Goal: Navigation & Orientation: Find specific page/section

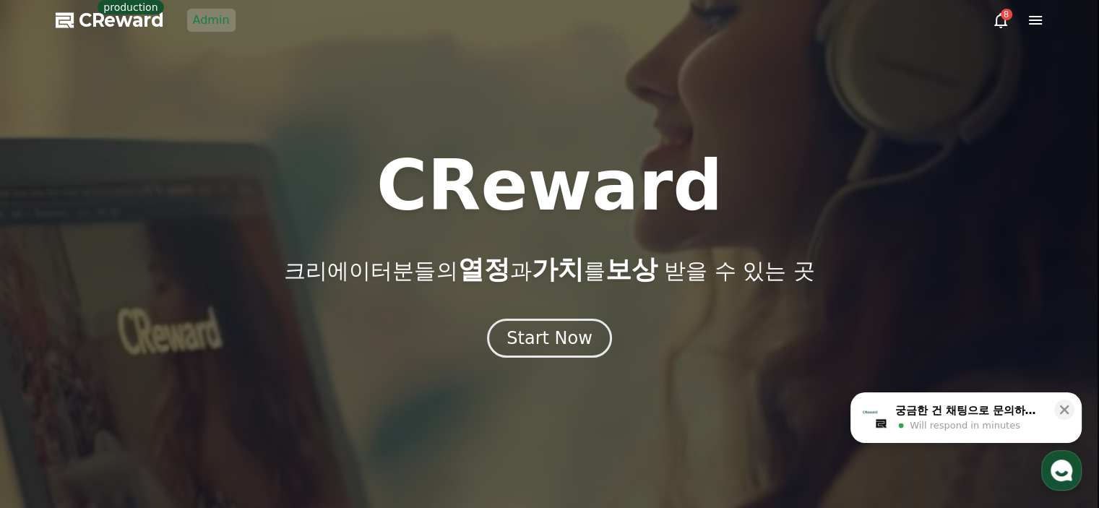
click at [211, 30] on link "Admin" at bounding box center [211, 20] width 48 height 23
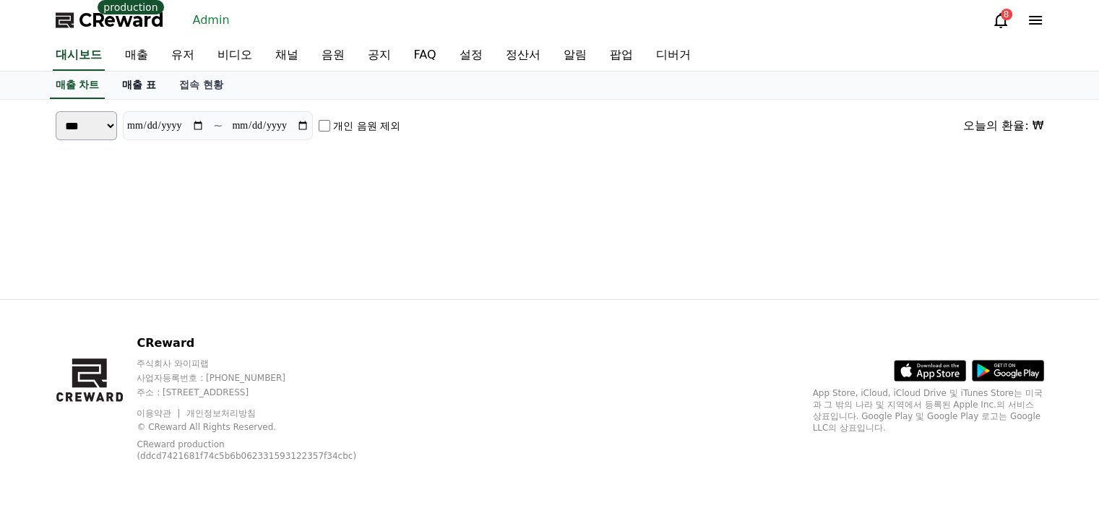
click at [142, 82] on link "매출 표" at bounding box center [139, 85] width 57 height 27
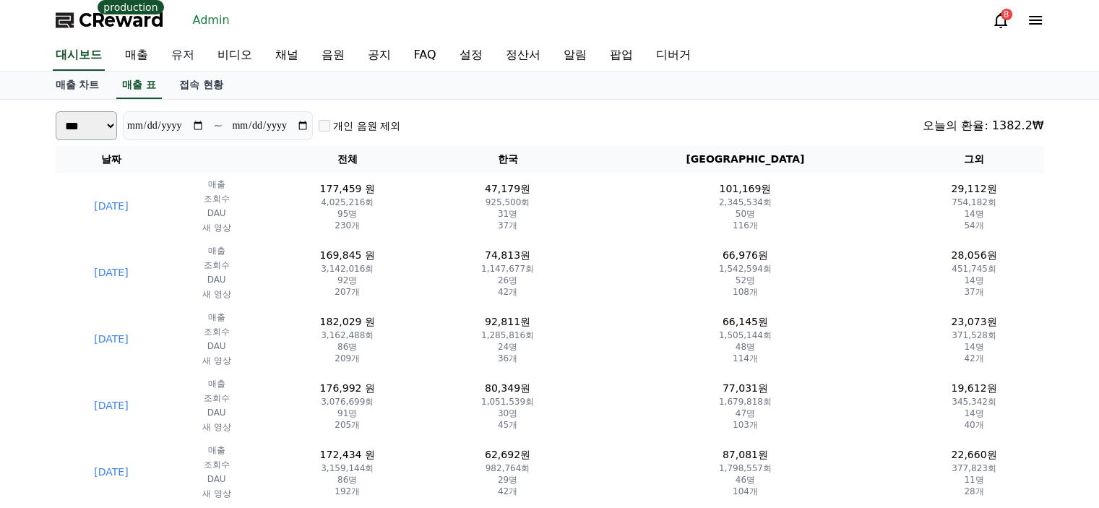
click at [189, 55] on link "유저" at bounding box center [183, 55] width 46 height 30
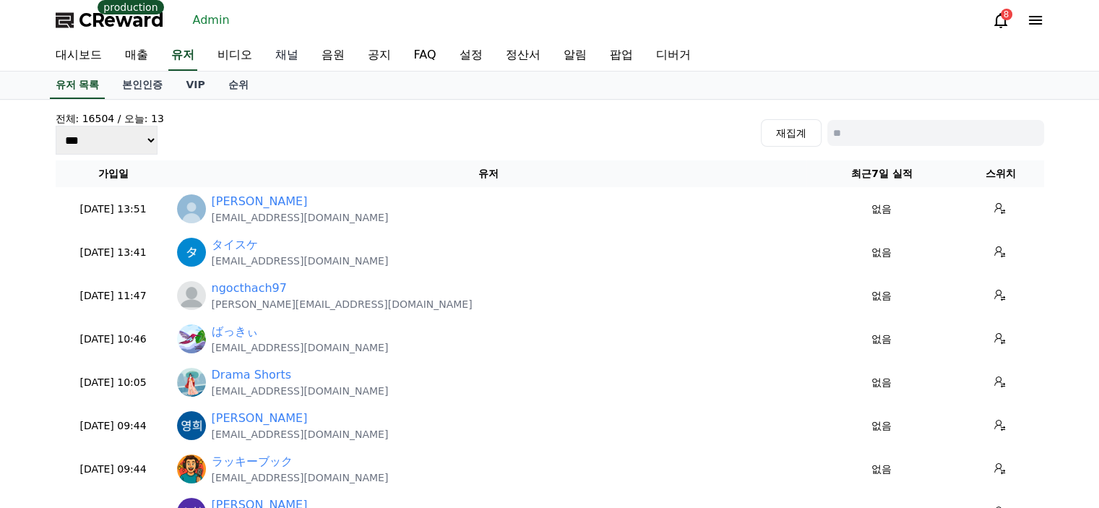
click at [286, 59] on link "채널" at bounding box center [287, 55] width 46 height 30
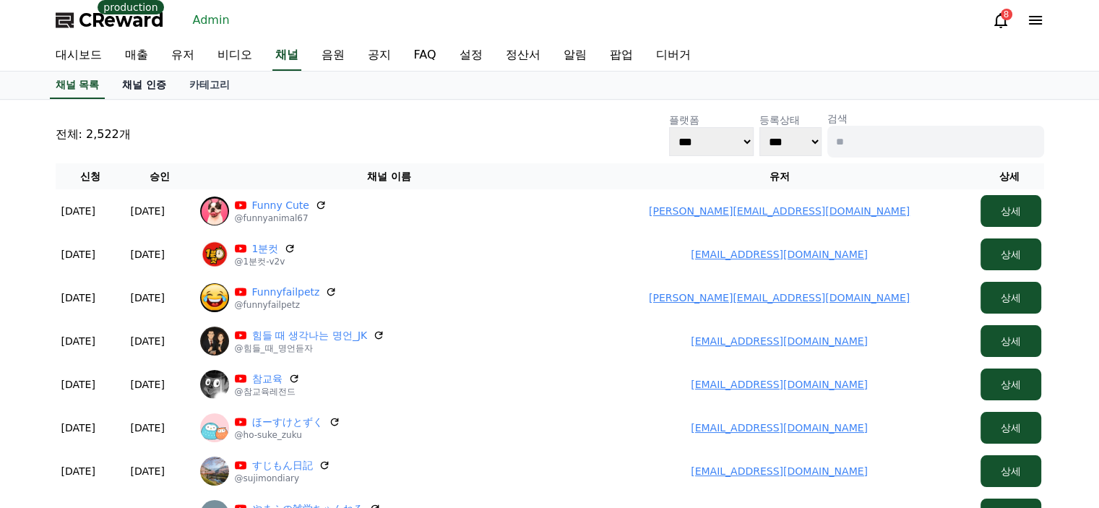
click at [145, 91] on link "채널 인증" at bounding box center [144, 85] width 67 height 27
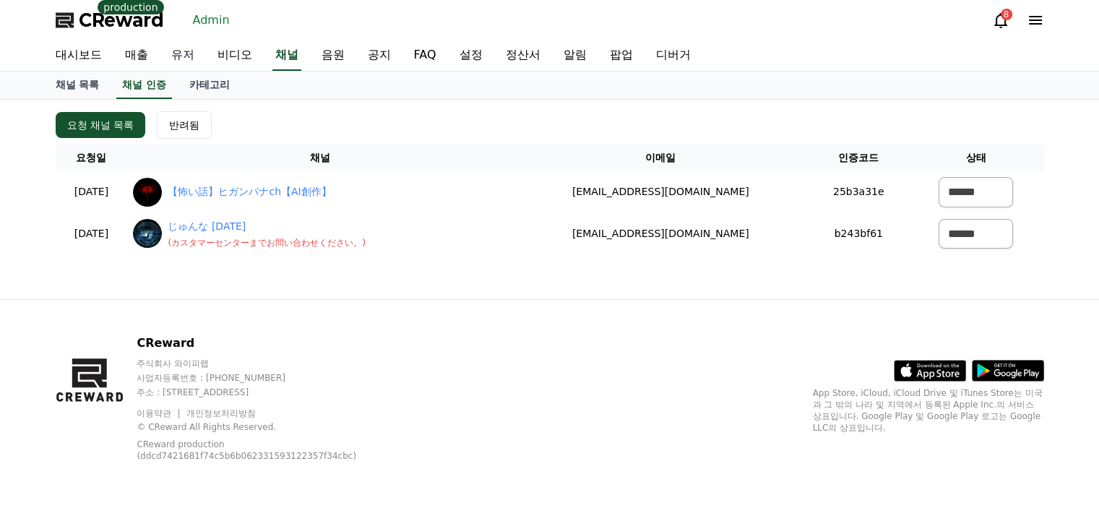
click at [203, 51] on link "유저" at bounding box center [183, 55] width 46 height 30
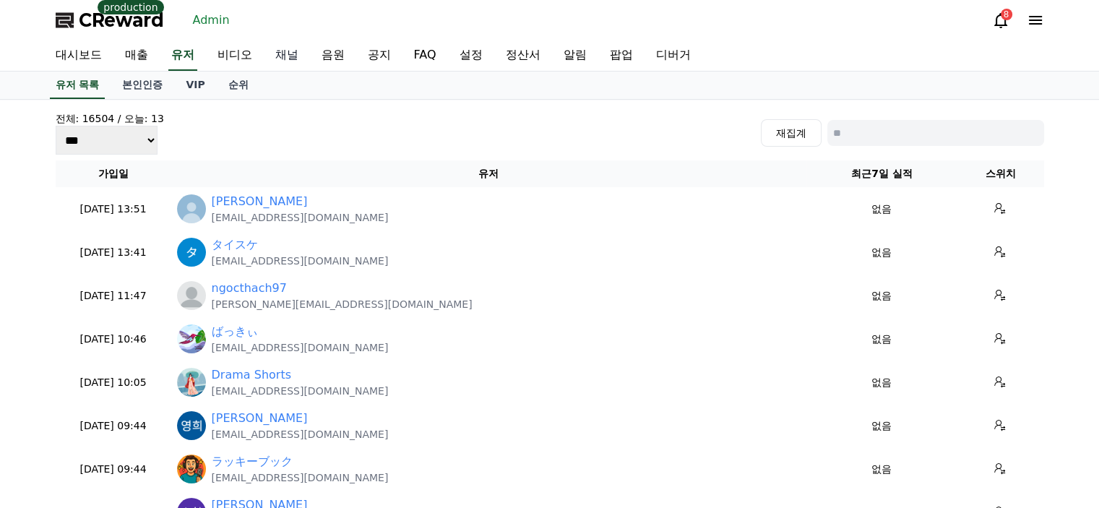
click at [285, 56] on link "채널" at bounding box center [287, 55] width 46 height 30
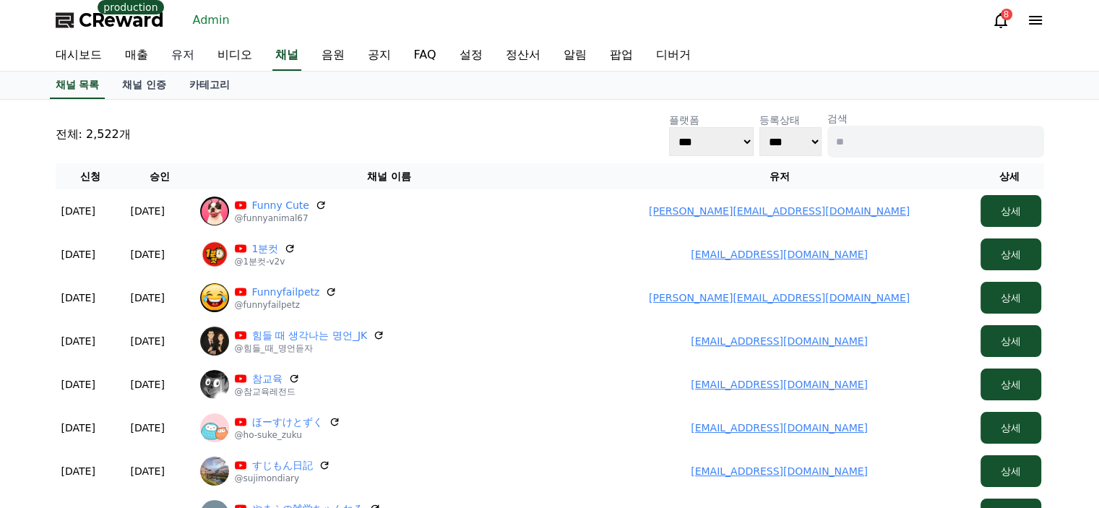
click at [186, 54] on link "유저" at bounding box center [183, 55] width 46 height 30
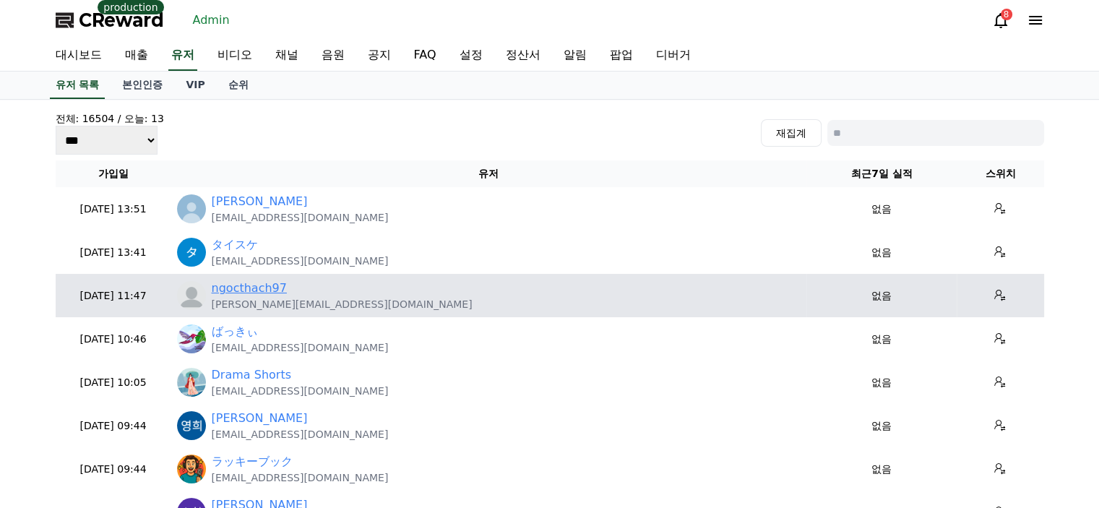
click at [260, 294] on link "ngocthach97" at bounding box center [249, 288] width 75 height 17
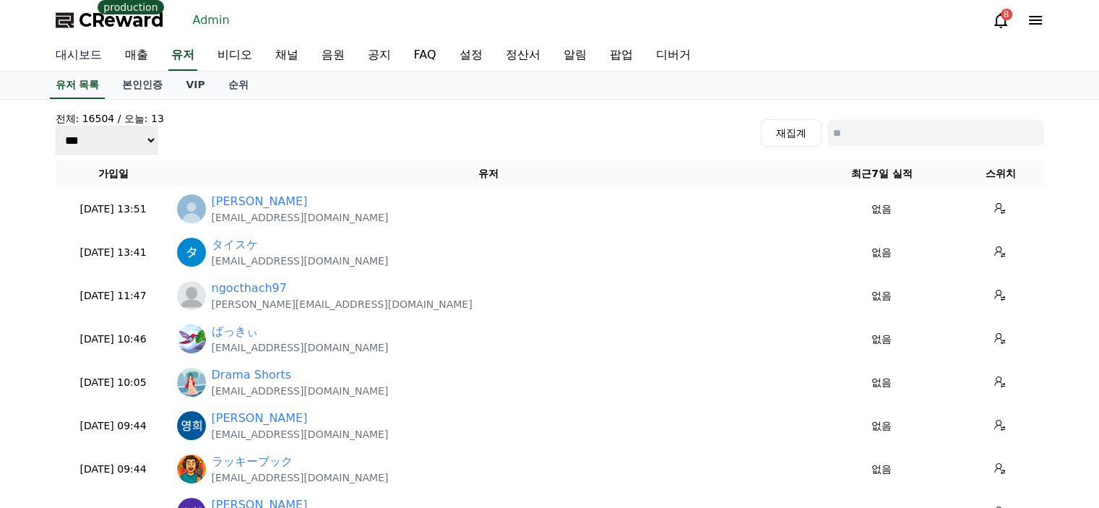
click at [95, 55] on link "대시보드" at bounding box center [78, 55] width 69 height 30
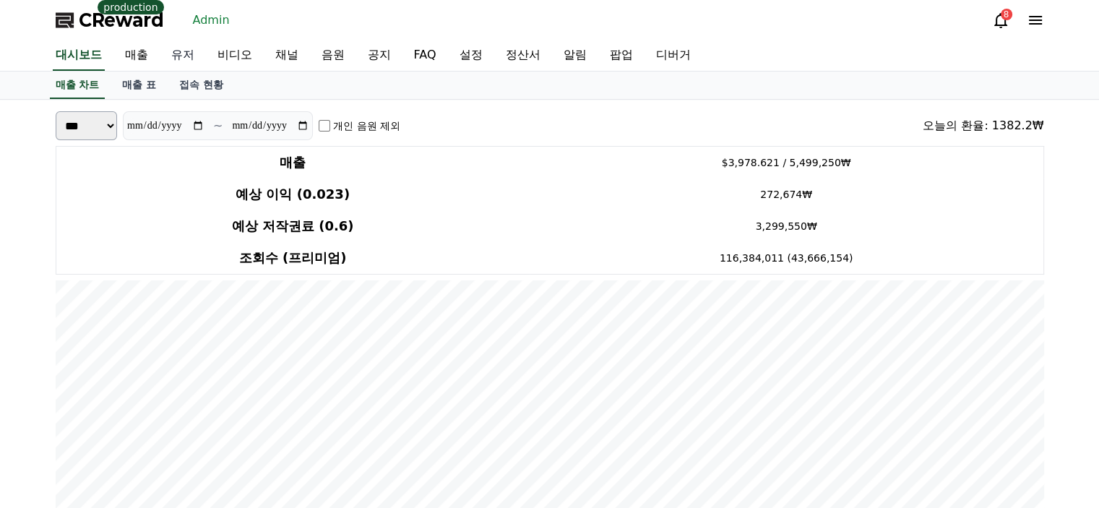
click at [182, 60] on link "유저" at bounding box center [183, 55] width 46 height 30
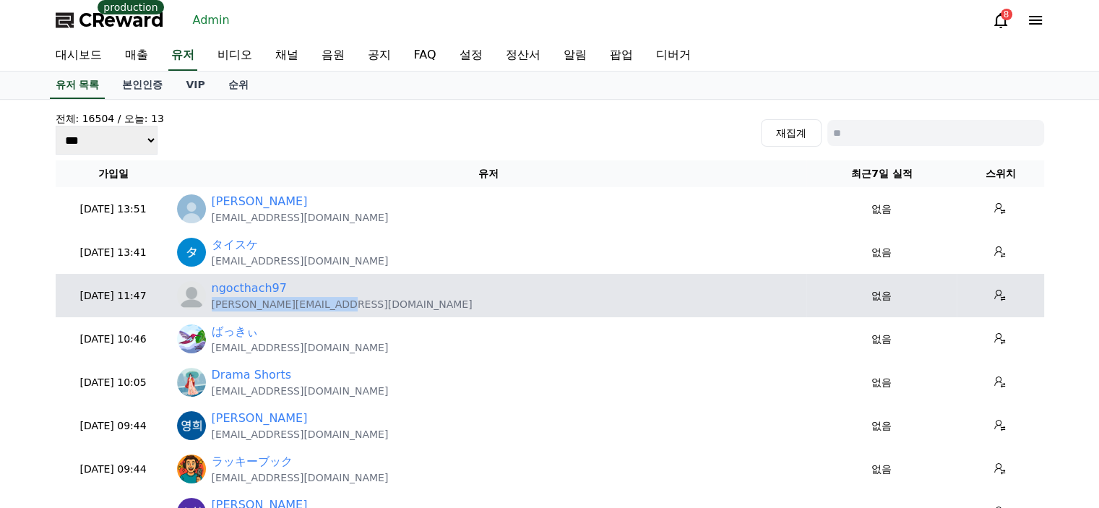
drag, startPoint x: 346, startPoint y: 305, endPoint x: 211, endPoint y: 311, distance: 135.3
click at [211, 311] on td "ngocthach97 Alexnam123997@gmail.com" at bounding box center [489, 295] width 636 height 43
copy p "Alexnam123997@gmail.com"
click at [259, 288] on link "ngocthach97" at bounding box center [249, 288] width 75 height 17
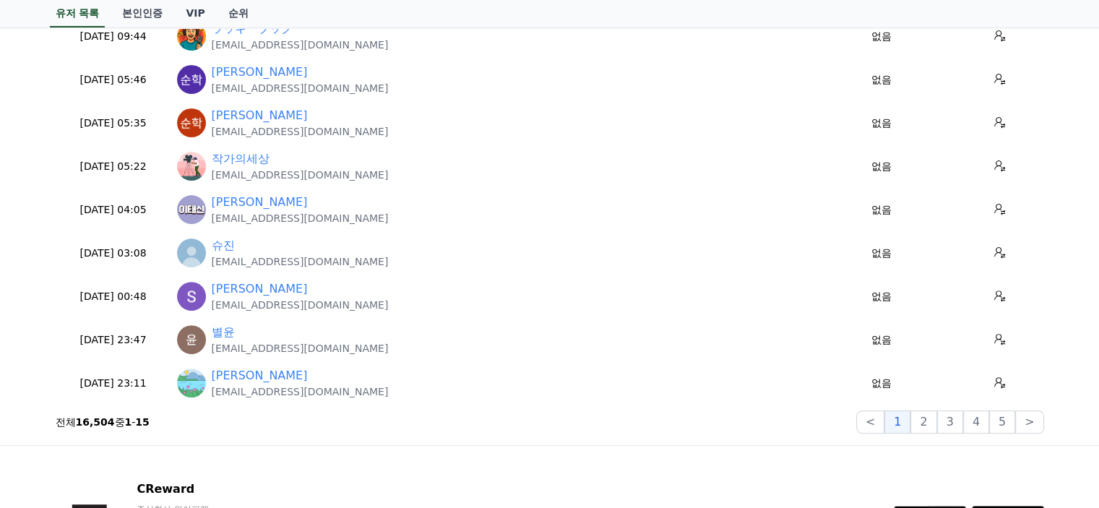
scroll to position [434, 0]
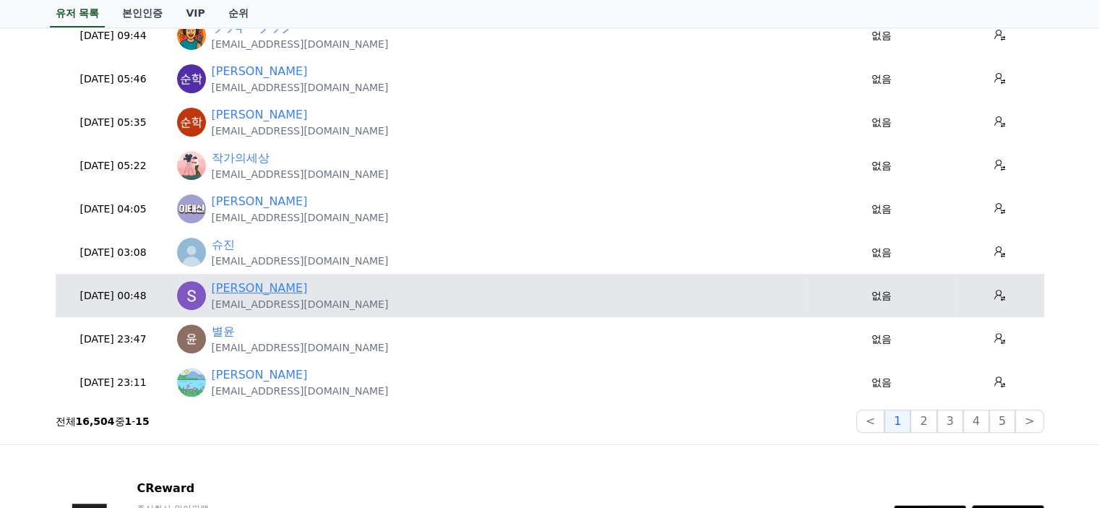
click at [262, 285] on link "Sagor Maruf" at bounding box center [260, 288] width 96 height 17
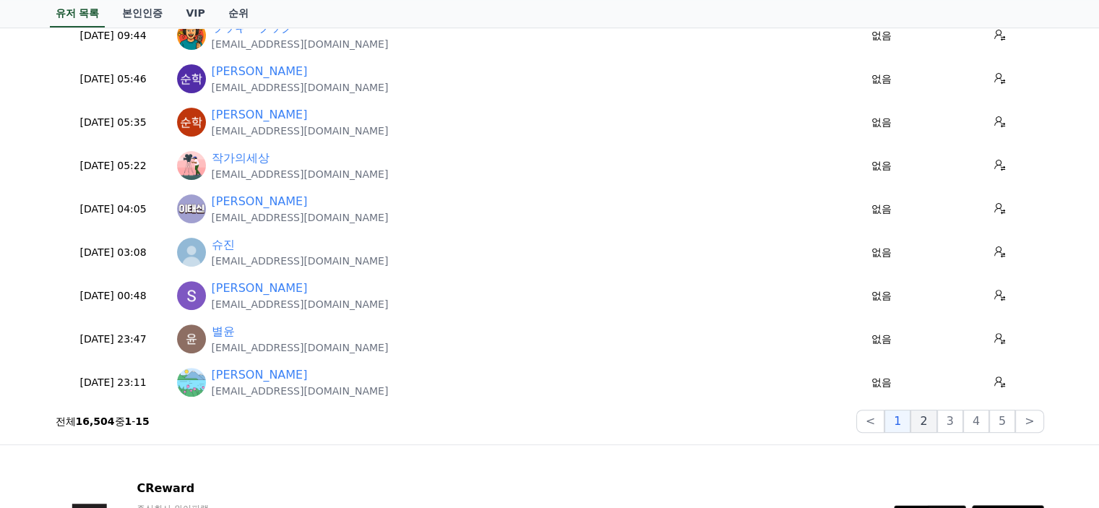
click at [928, 429] on button "2" at bounding box center [924, 421] width 26 height 23
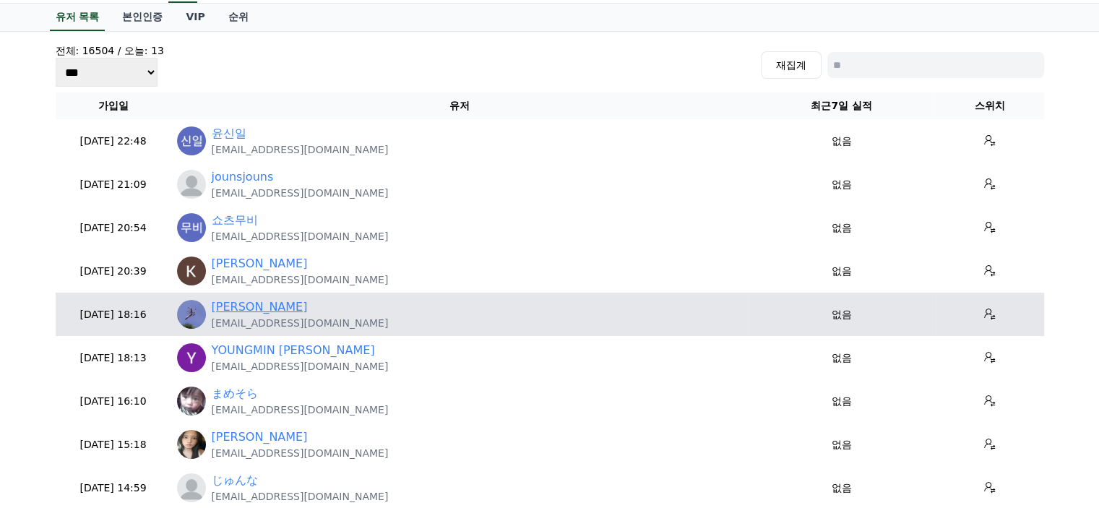
scroll to position [145, 0]
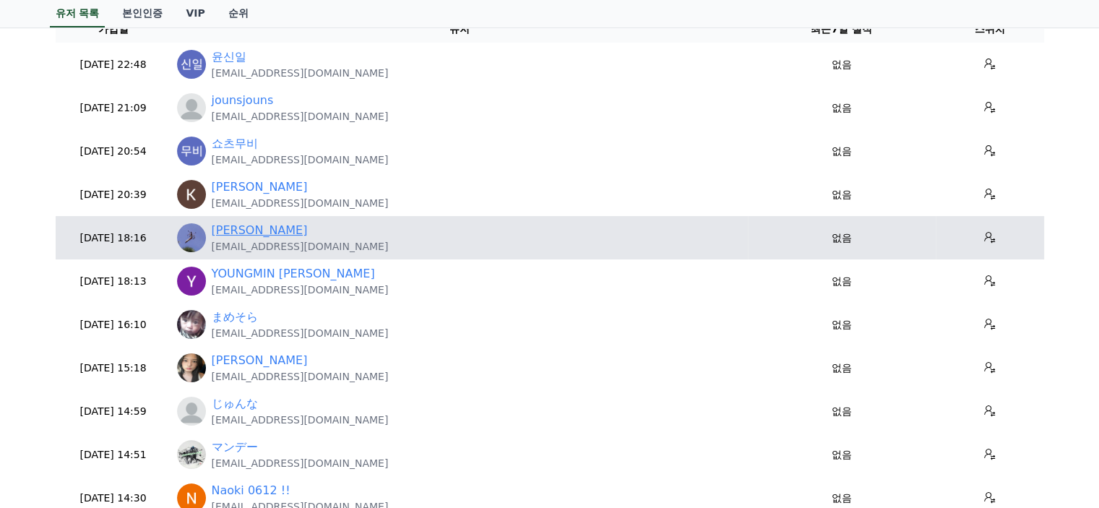
click at [291, 226] on link "Dante Higinbotham" at bounding box center [260, 230] width 96 height 17
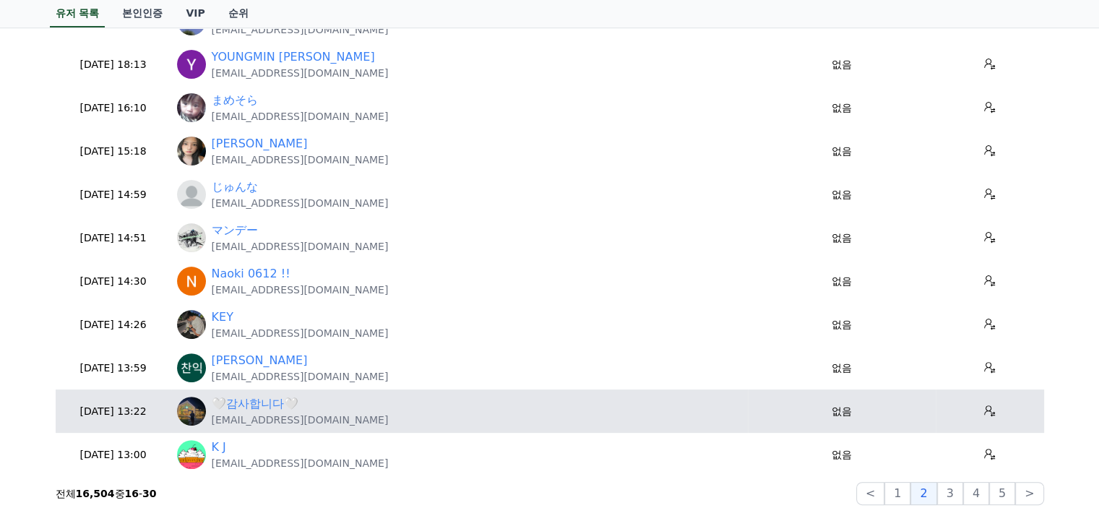
scroll to position [434, 0]
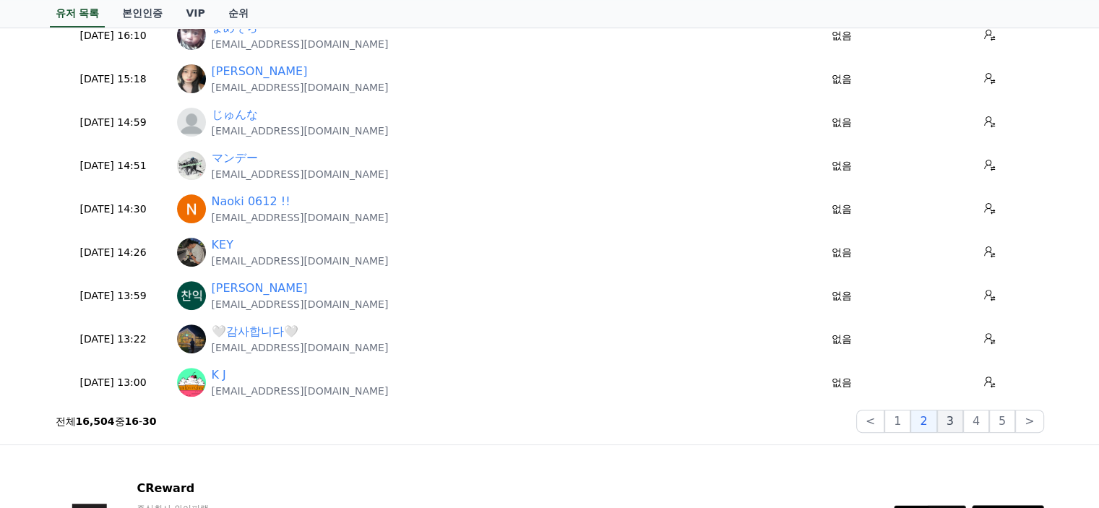
click at [957, 427] on button "3" at bounding box center [950, 421] width 26 height 23
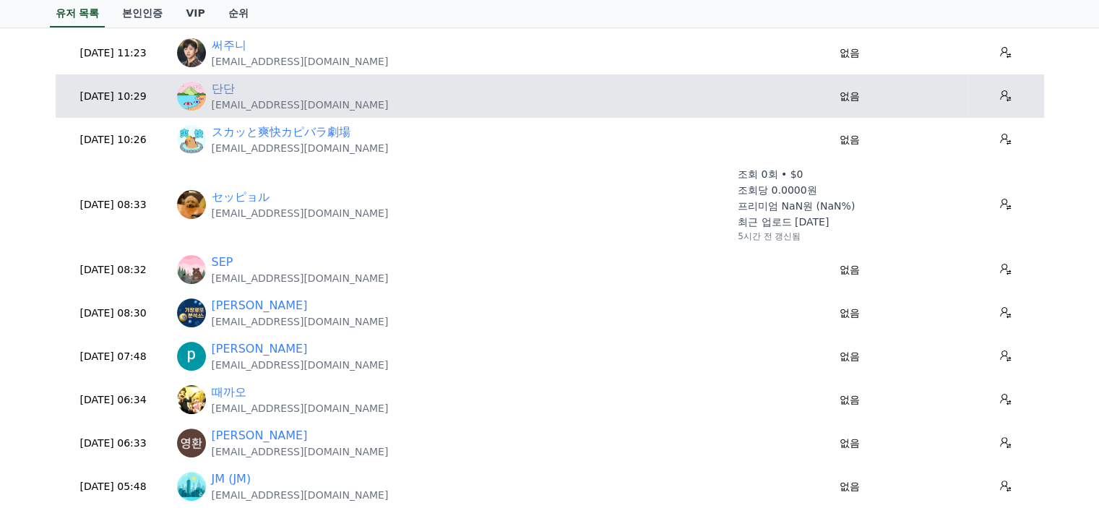
scroll to position [289, 0]
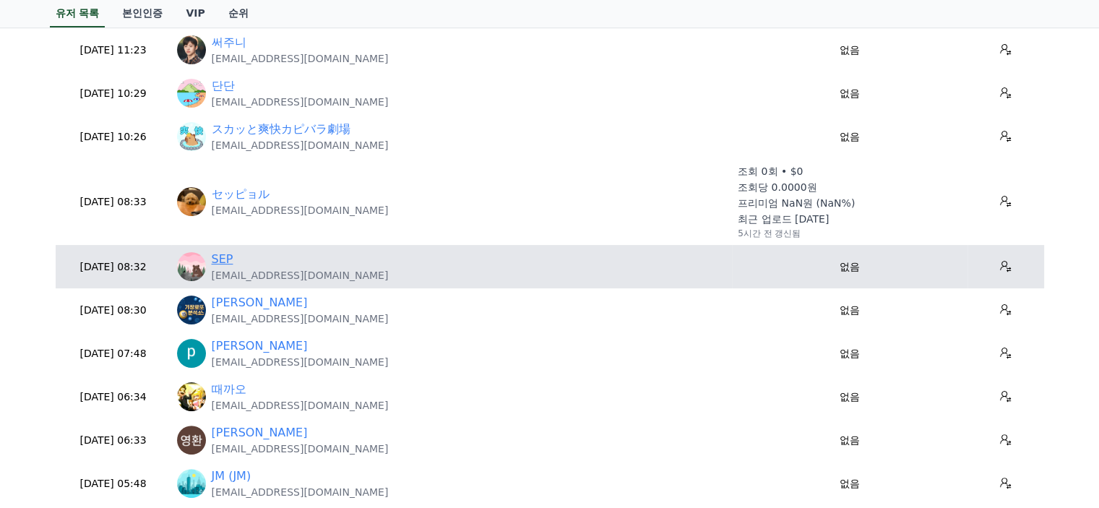
click at [223, 261] on link "SEP" at bounding box center [223, 259] width 22 height 17
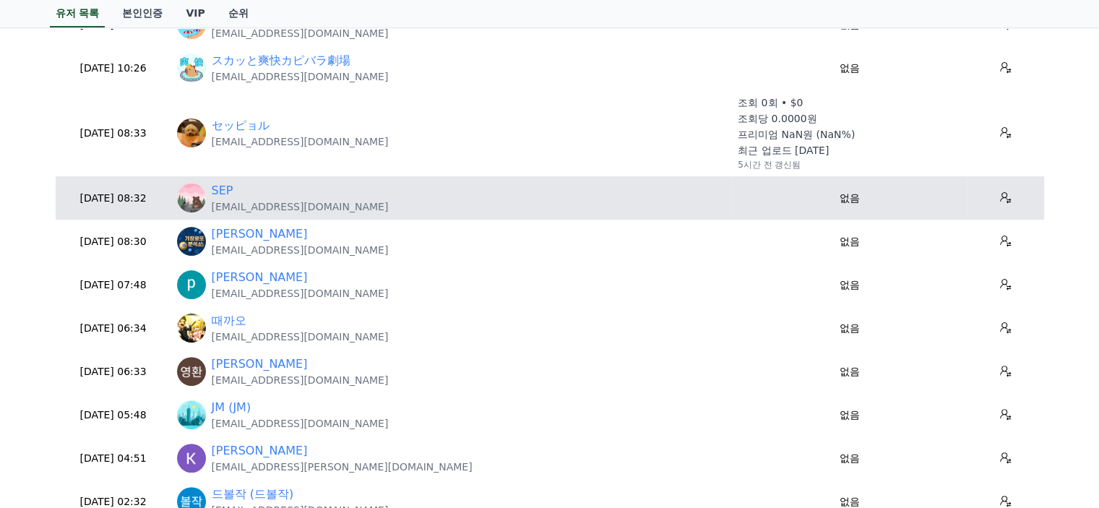
scroll to position [434, 0]
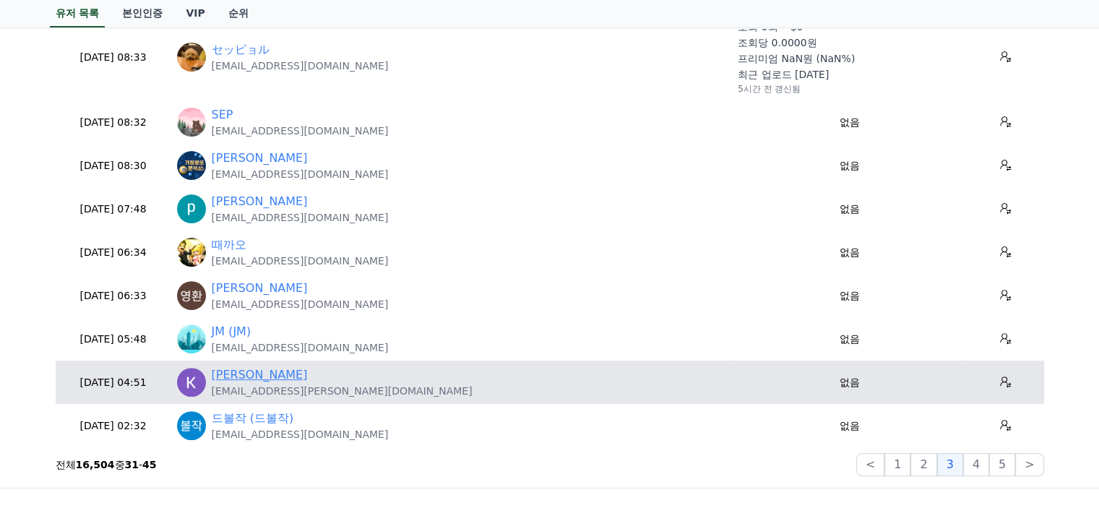
click at [275, 370] on link "Kinei Yoshida" at bounding box center [260, 374] width 96 height 17
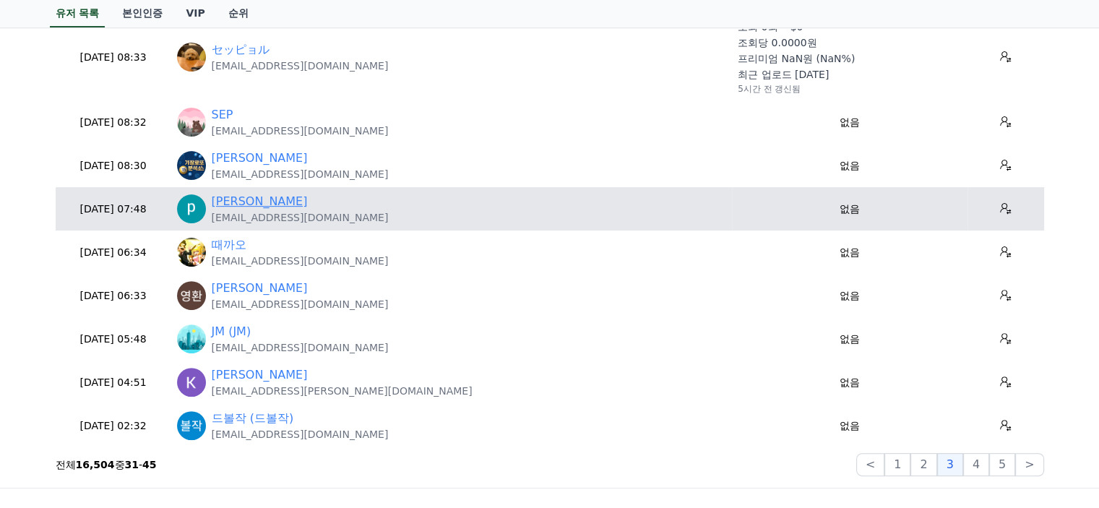
click at [272, 203] on link "[PERSON_NAME]" at bounding box center [260, 201] width 96 height 17
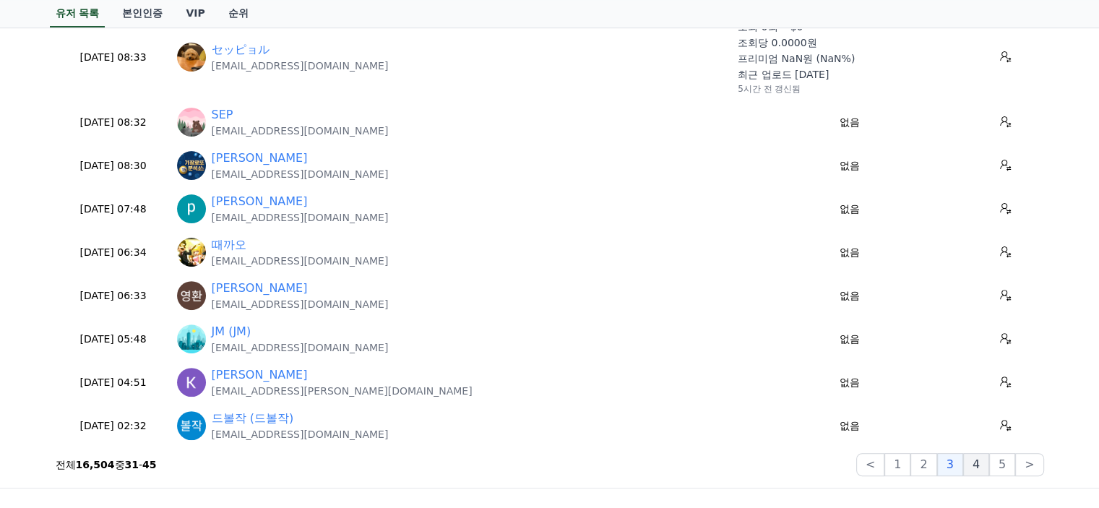
click at [981, 472] on button "4" at bounding box center [976, 464] width 26 height 23
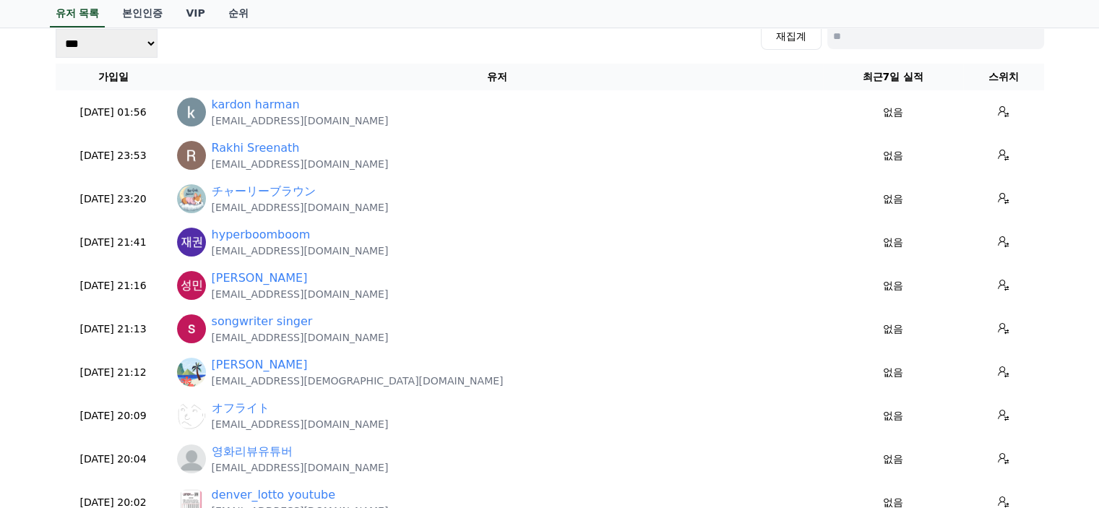
scroll to position [72, 0]
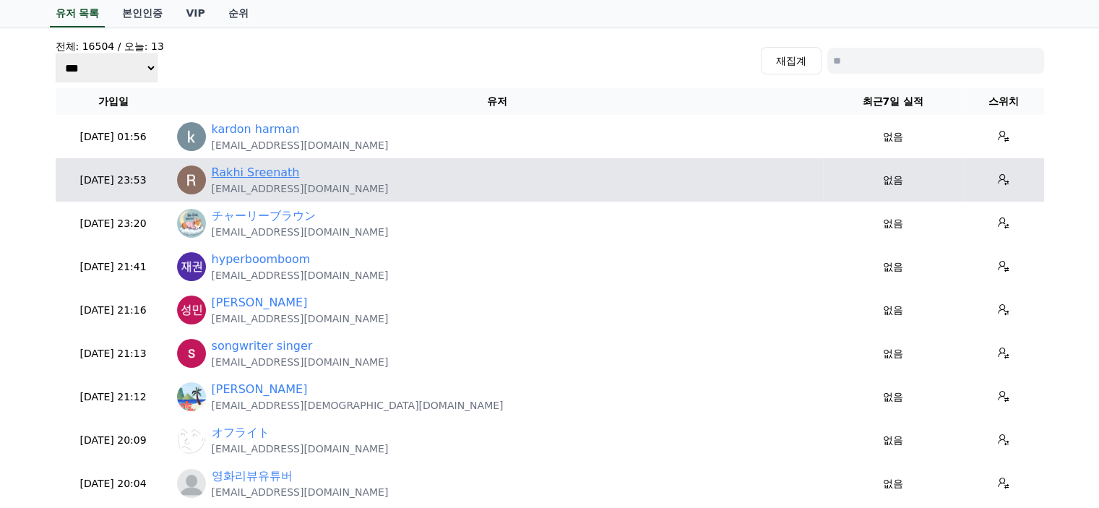
click at [244, 168] on link "Rakhi Sreenath" at bounding box center [256, 172] width 88 height 17
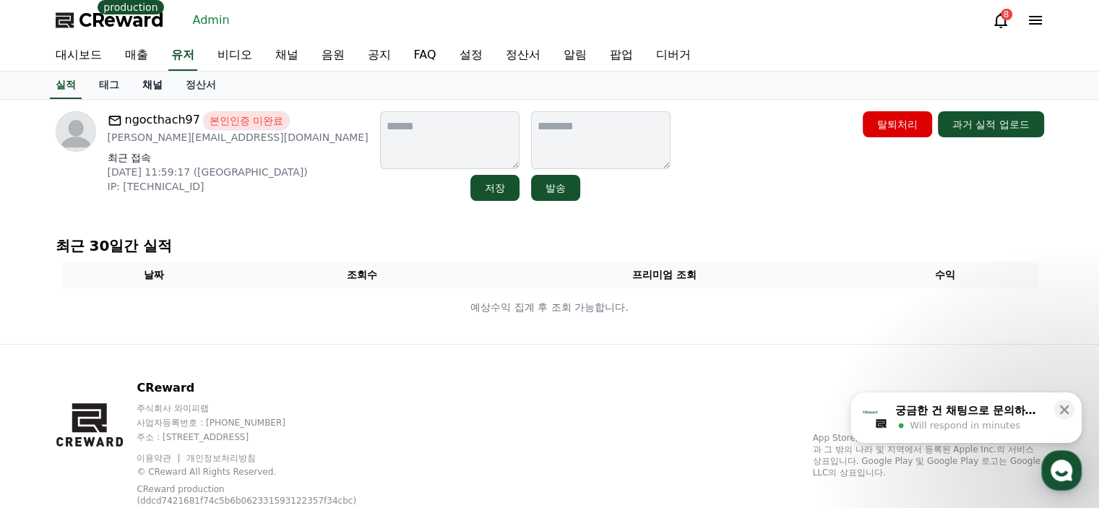
click at [149, 82] on link "채널" at bounding box center [152, 85] width 43 height 27
click at [151, 79] on link "채널" at bounding box center [152, 85] width 43 height 27
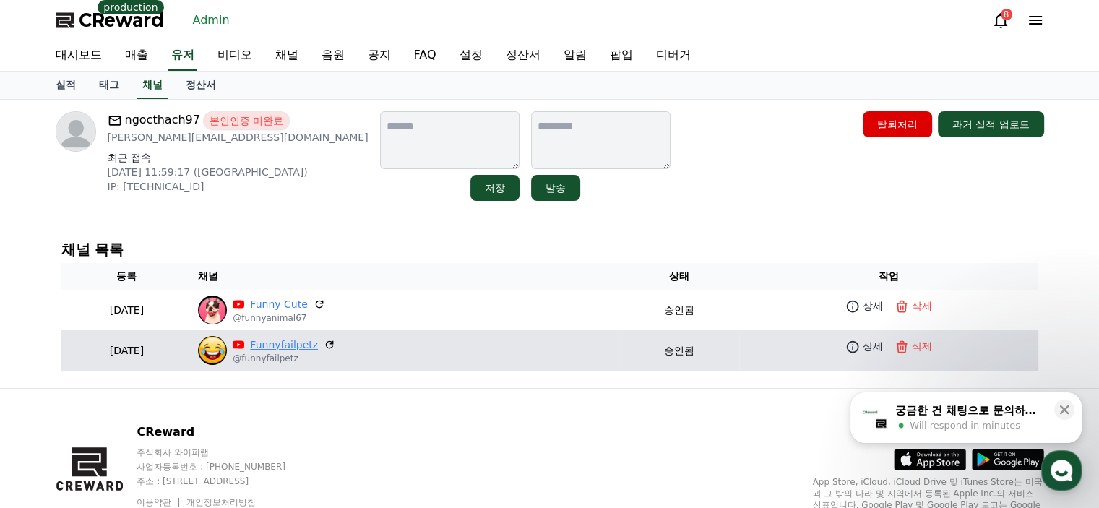
click at [312, 337] on link "Funnyfailpetz" at bounding box center [284, 344] width 68 height 15
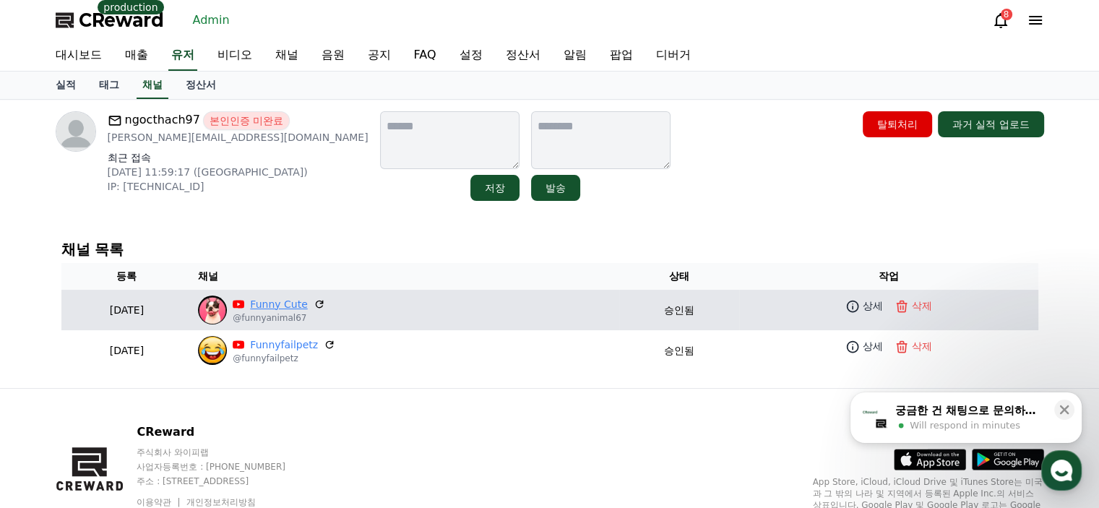
click at [307, 304] on link "Funny Cute" at bounding box center [278, 304] width 57 height 15
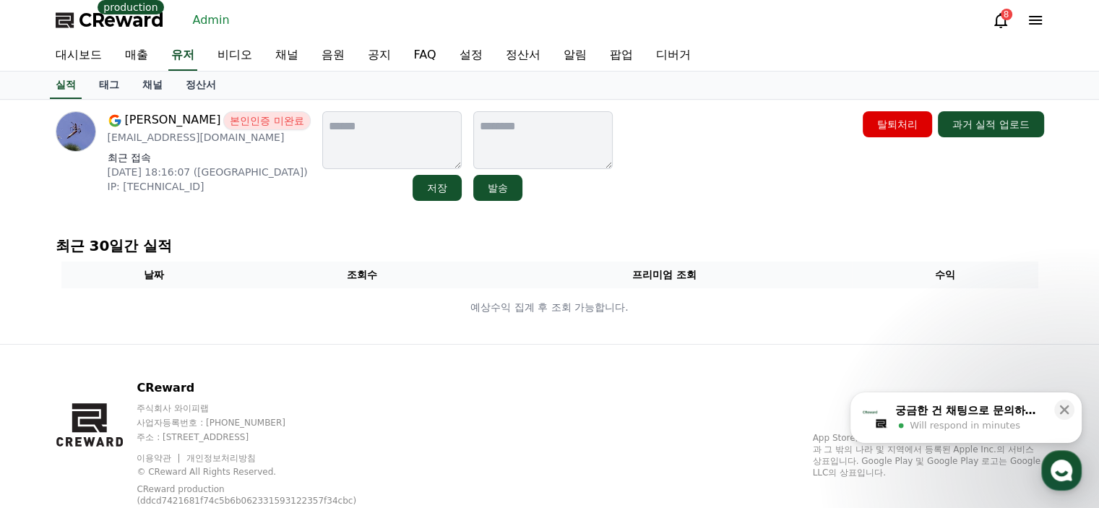
click at [217, 139] on p "[EMAIL_ADDRESS][DOMAIN_NAME]" at bounding box center [209, 137] width 203 height 14
copy div "[EMAIL_ADDRESS][DOMAIN_NAME]"
click at [187, 139] on p "[EMAIL_ADDRESS][DOMAIN_NAME]" at bounding box center [209, 137] width 203 height 14
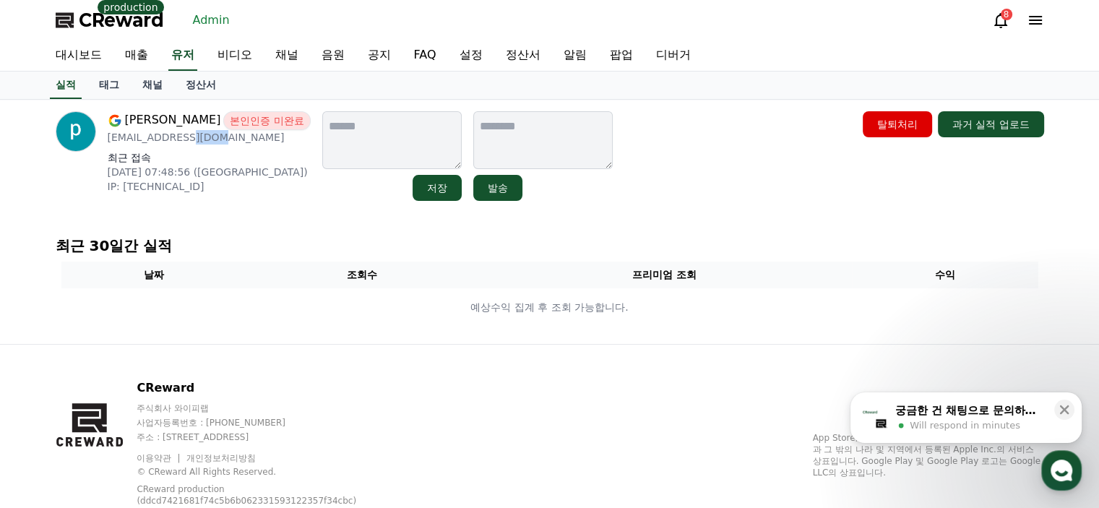
click at [187, 139] on p "[EMAIL_ADDRESS][DOMAIN_NAME]" at bounding box center [209, 137] width 203 height 14
copy div "[EMAIL_ADDRESS][DOMAIN_NAME]"
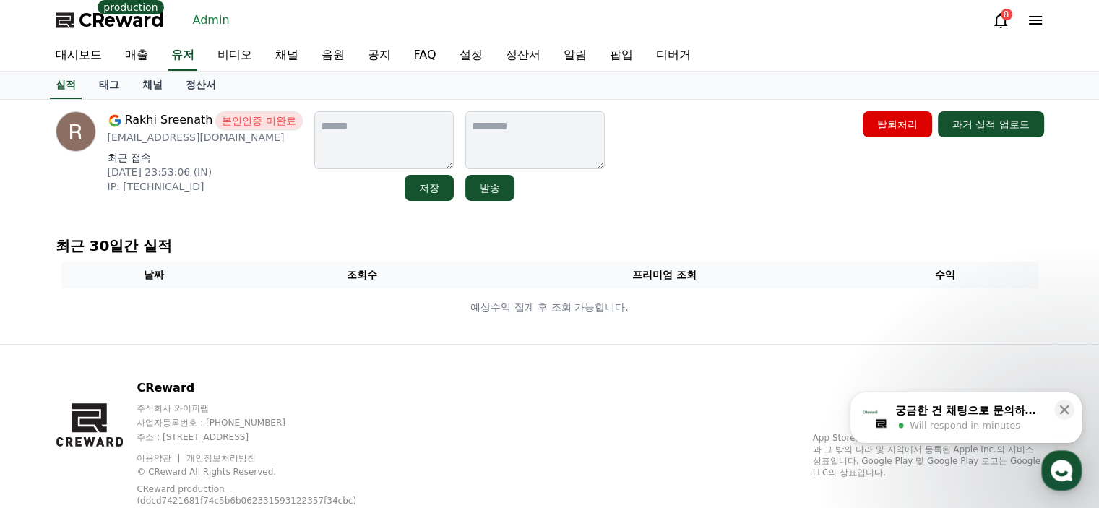
click at [172, 140] on p "rakhisreenath143@gmail.com" at bounding box center [205, 137] width 195 height 14
click at [171, 140] on p "rakhisreenath143@gmail.com" at bounding box center [205, 137] width 195 height 14
copy div "rakhisreenath143@gmail.com"
